Goal: Task Accomplishment & Management: Manage account settings

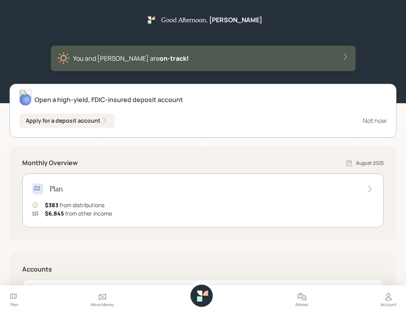
click at [380, 301] on div "Account" at bounding box center [388, 304] width 16 height 6
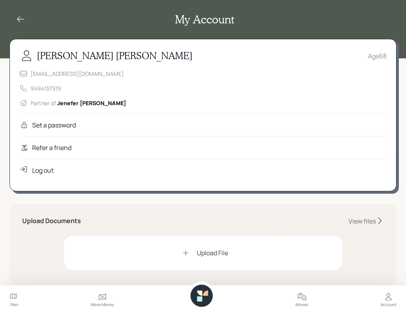
click at [54, 175] on div "Log out" at bounding box center [42, 170] width 21 height 10
